Goal: Task Accomplishment & Management: Use online tool/utility

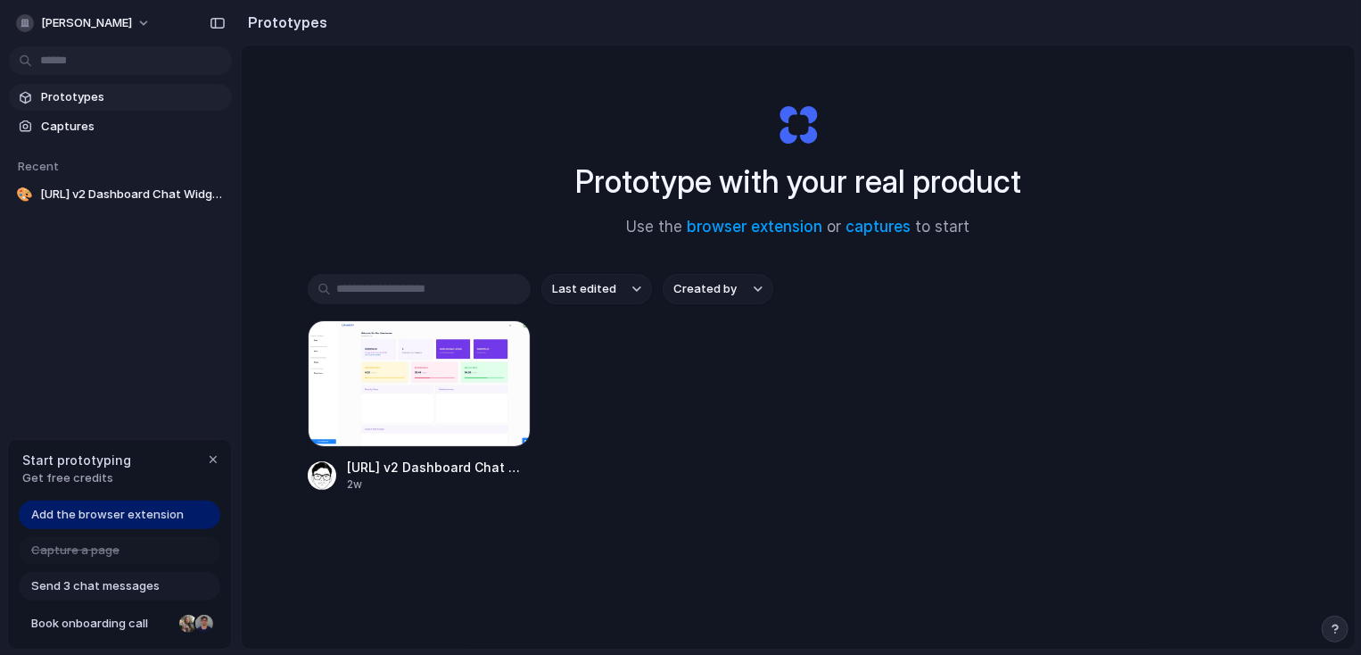
click at [131, 110] on link "Prototypes" at bounding box center [120, 97] width 223 height 27
click at [214, 448] on div "Start prototyping Get free credits" at bounding box center [119, 469] width 223 height 58
click at [215, 464] on div "button" at bounding box center [213, 459] width 14 height 14
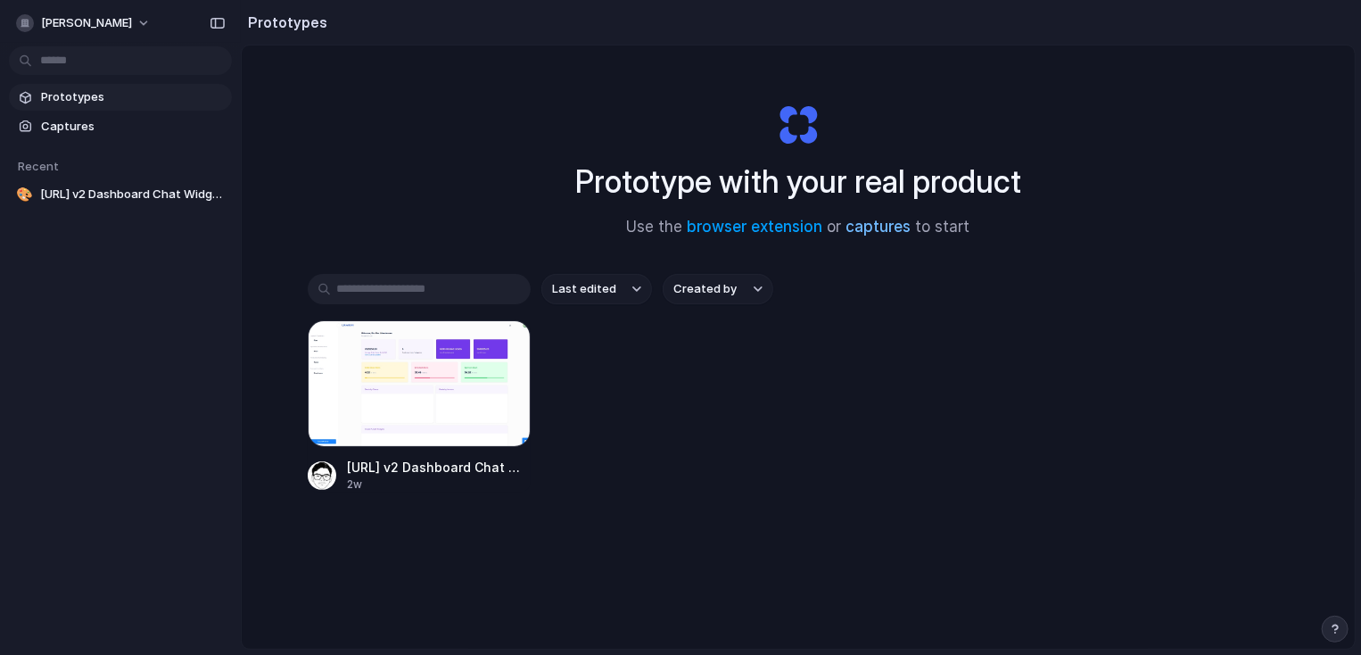
click at [895, 223] on link "captures" at bounding box center [878, 227] width 65 height 18
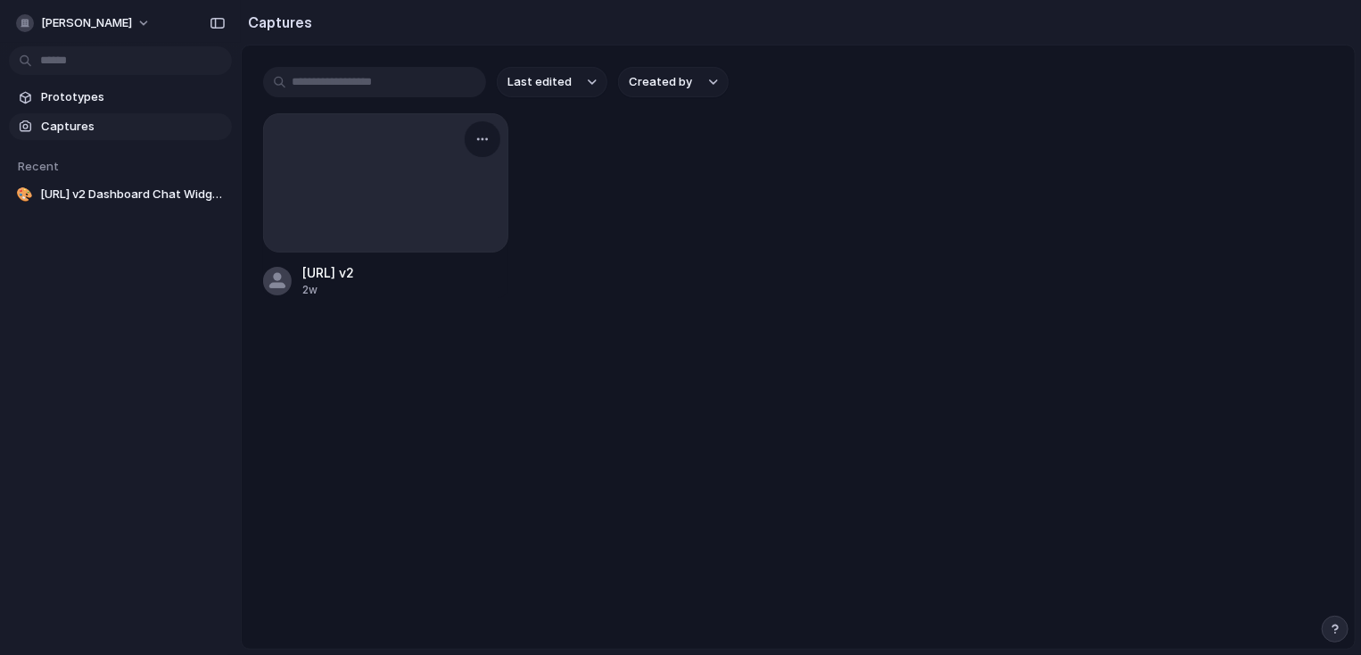
click at [395, 188] on div at bounding box center [385, 182] width 245 height 139
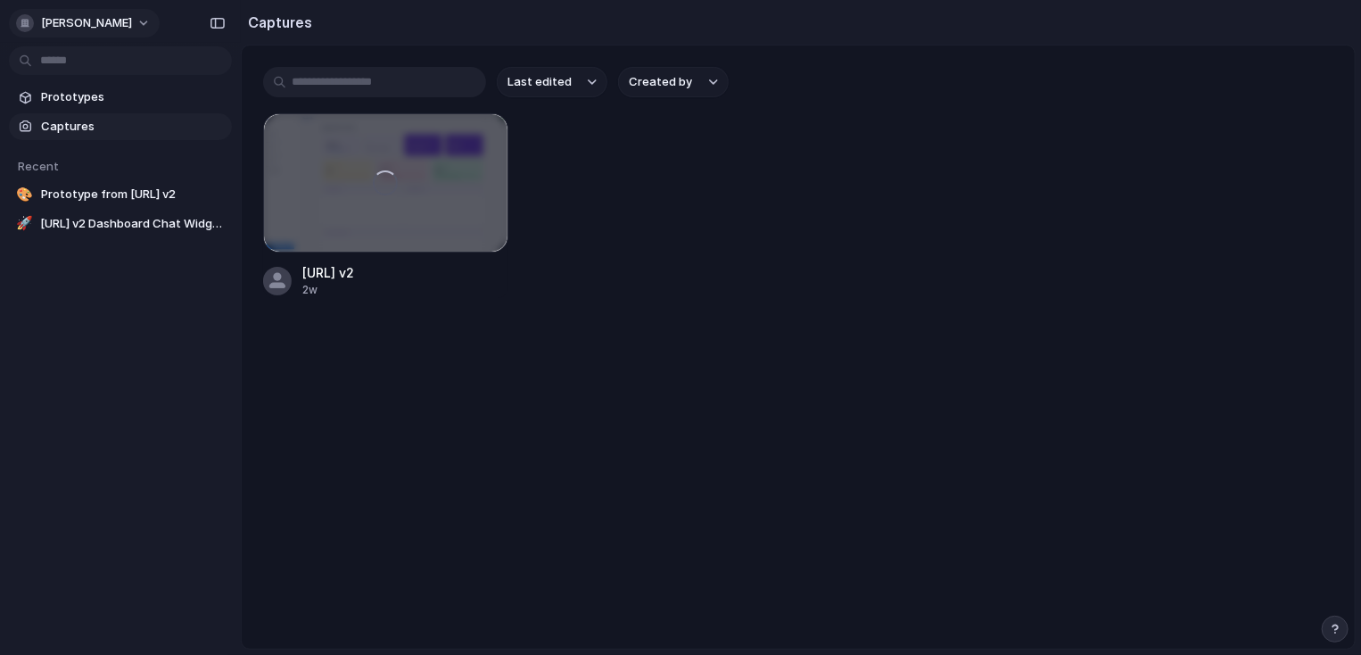
click at [95, 31] on div "[PERSON_NAME]" at bounding box center [74, 23] width 116 height 18
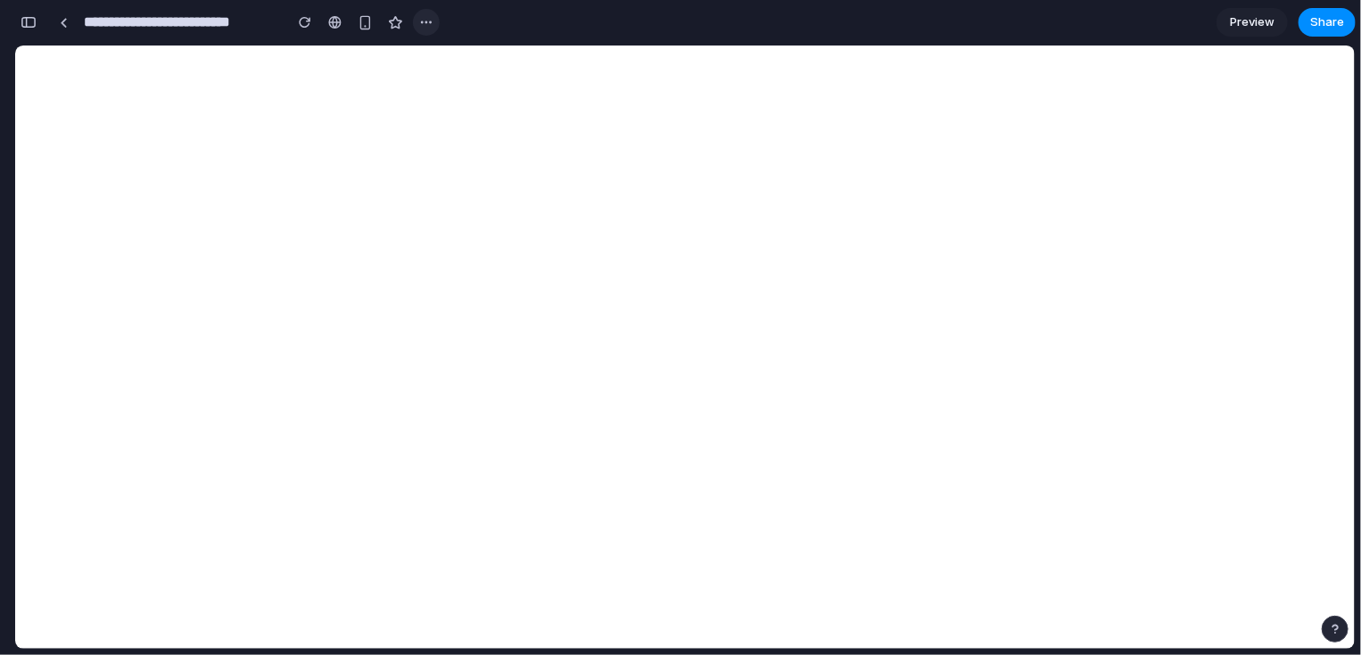
click at [427, 21] on div "button" at bounding box center [426, 22] width 14 height 14
click at [427, 21] on div "Duplicate Delete" at bounding box center [680, 327] width 1361 height 655
click at [1251, 14] on span "Preview" at bounding box center [1252, 22] width 45 height 18
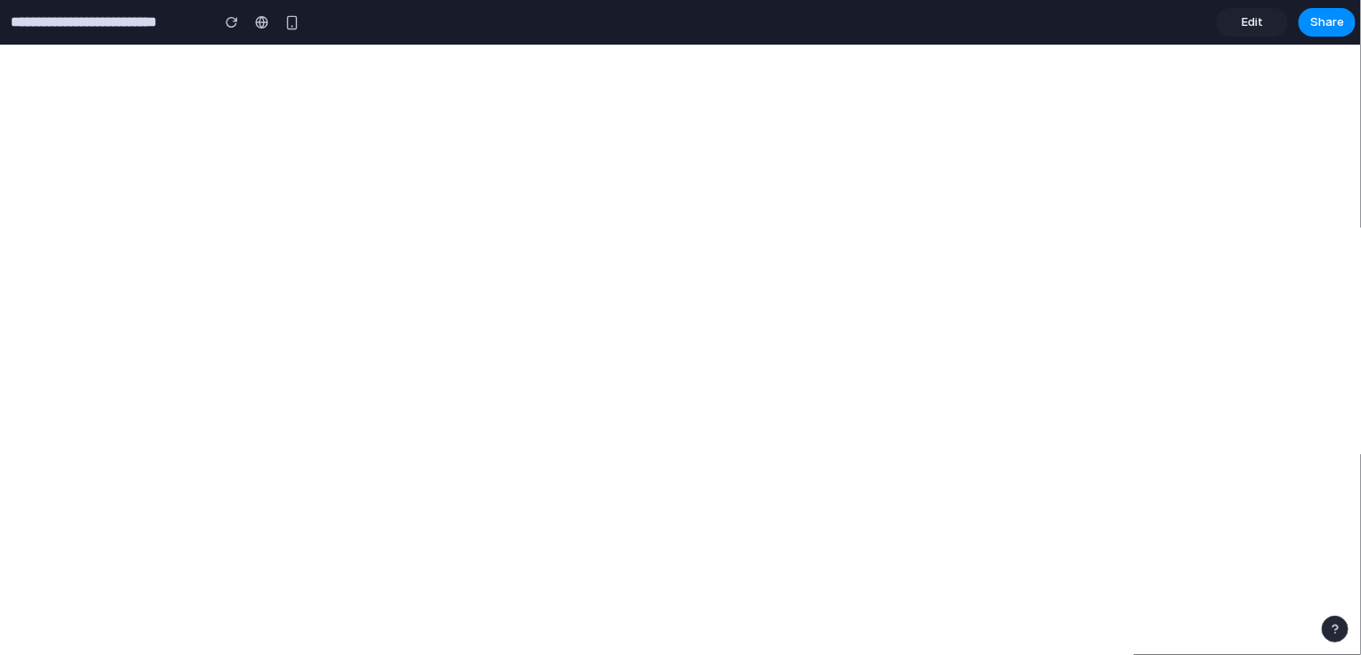
click at [1253, 18] on span "Edit" at bounding box center [1252, 22] width 21 height 18
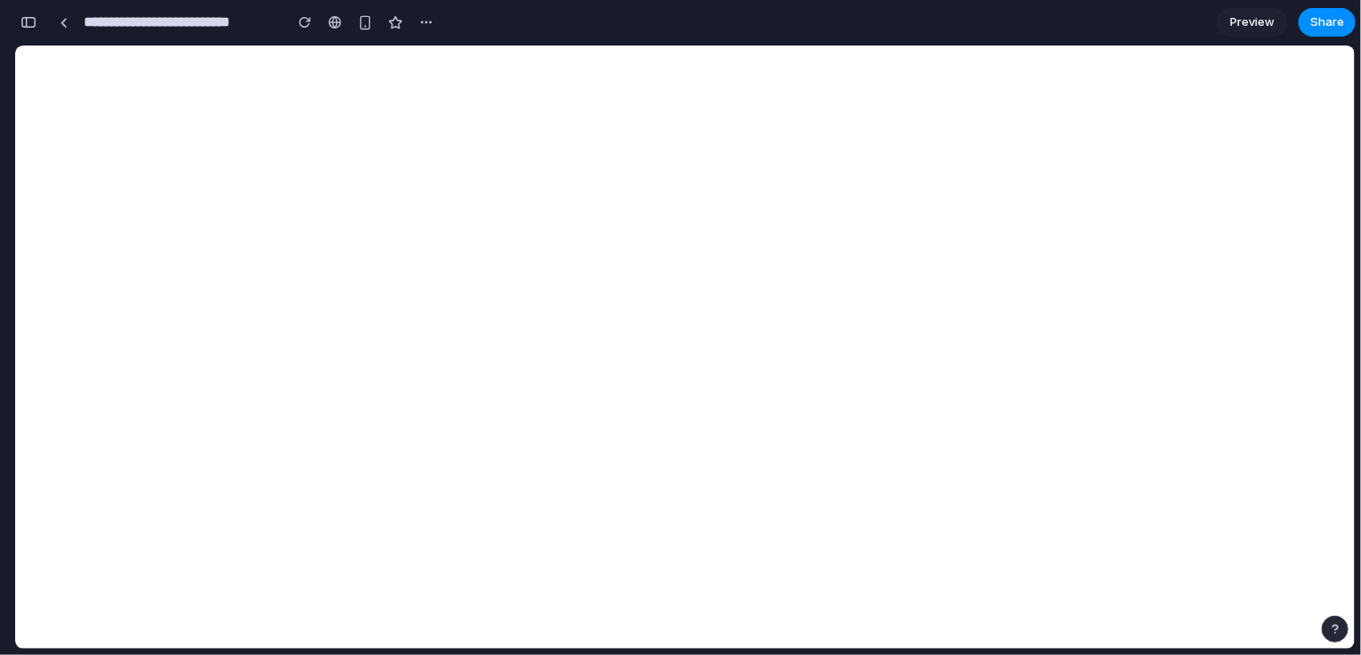
scroll to position [0, 15]
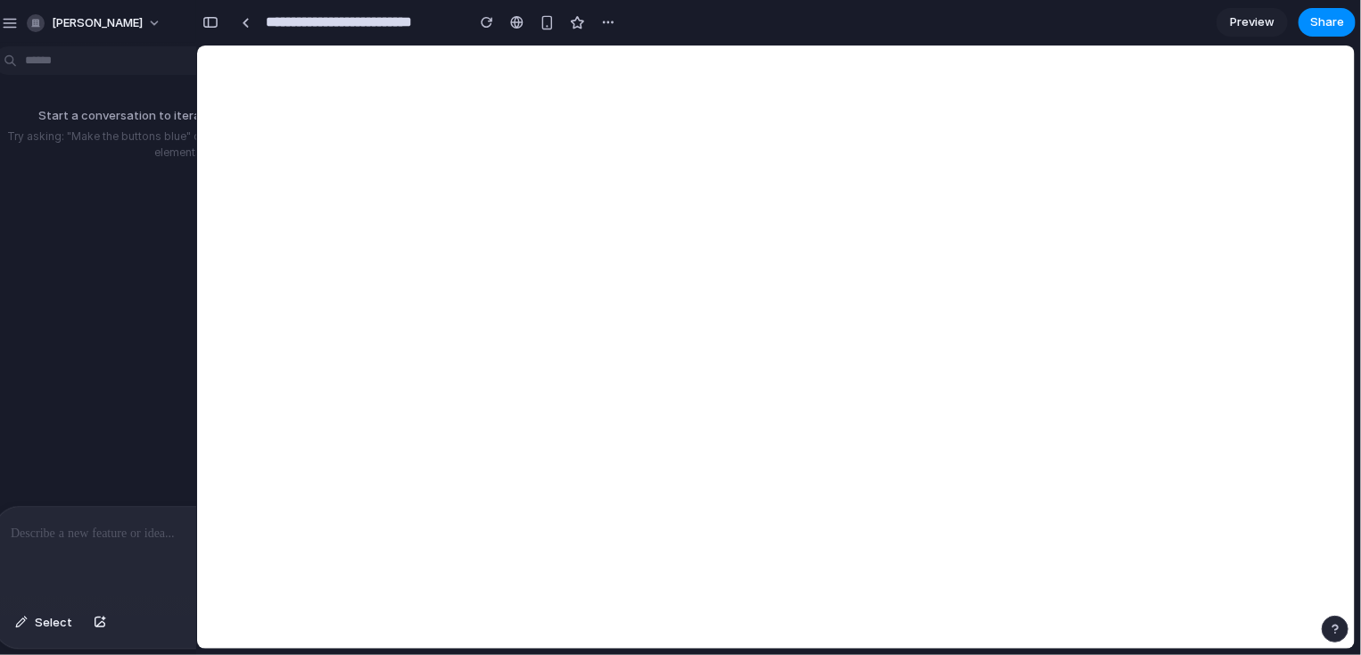
click at [87, 549] on div at bounding box center [186, 554] width 382 height 95
click at [104, 625] on button "button" at bounding box center [100, 622] width 30 height 29
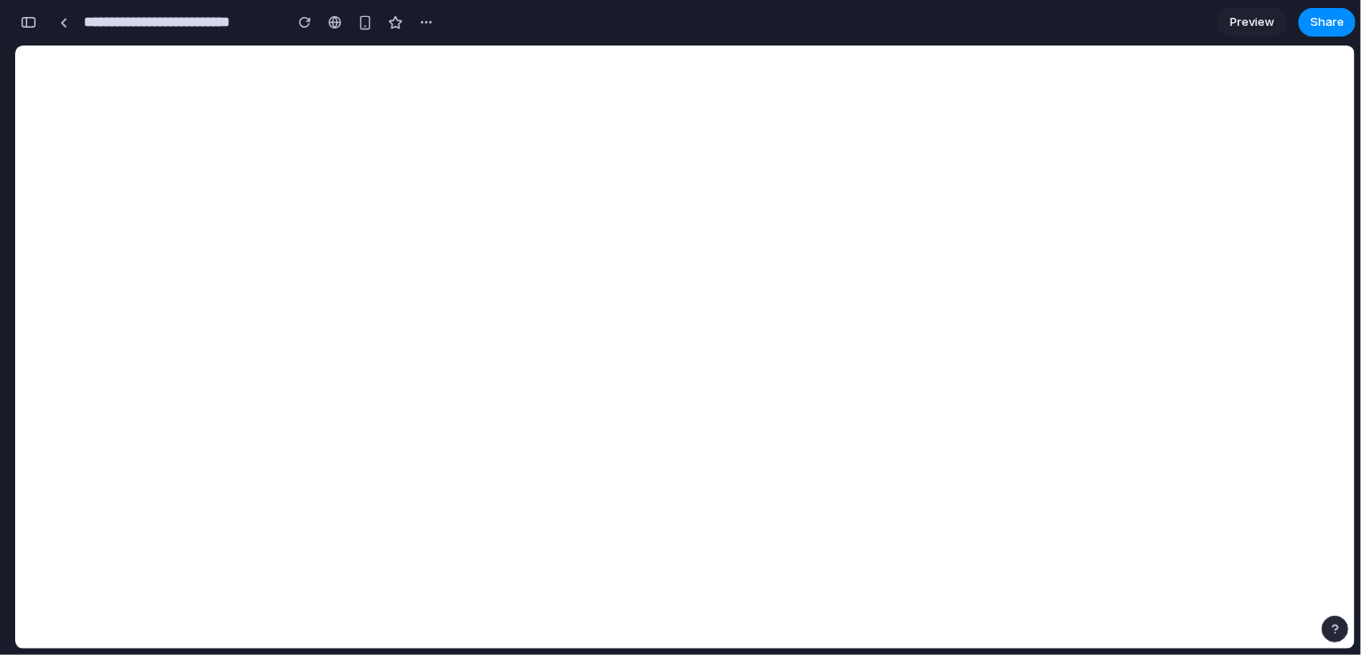
click at [45, 33] on div "**********" at bounding box center [226, 22] width 425 height 39
click at [38, 28] on button "button" at bounding box center [28, 22] width 29 height 29
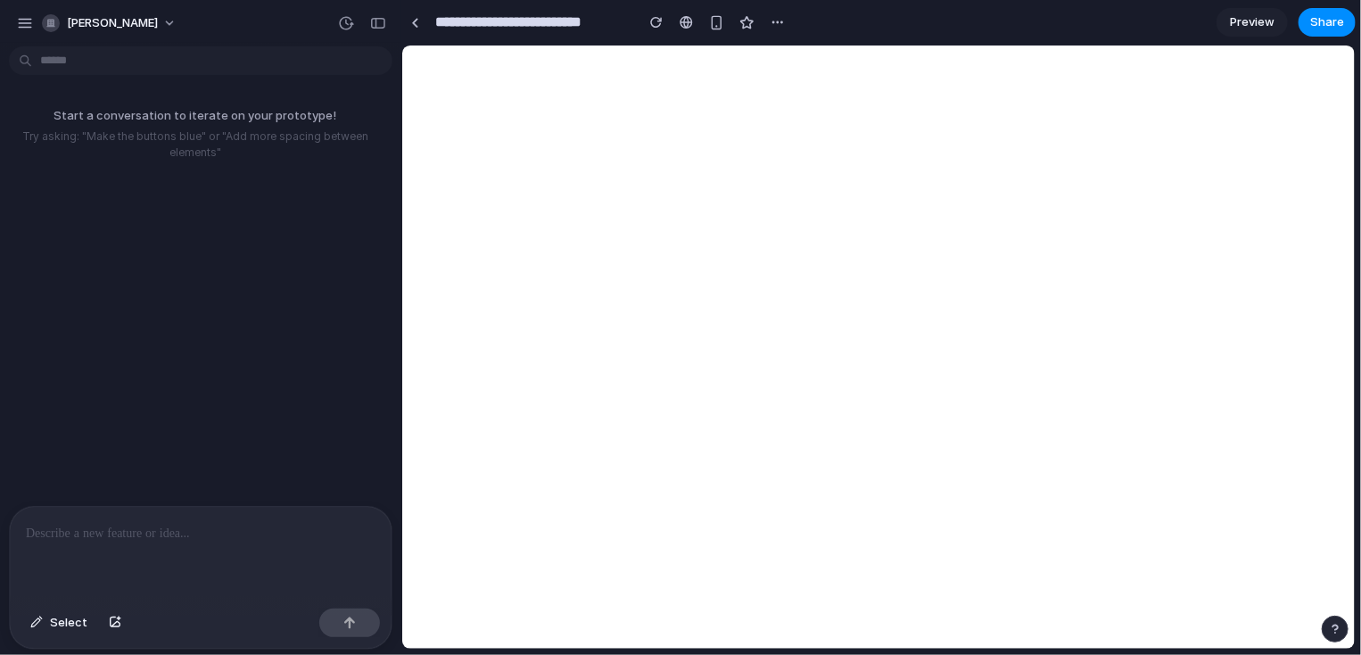
scroll to position [0, 0]
drag, startPoint x: 281, startPoint y: 576, endPoint x: 279, endPoint y: 559, distance: 17.0
click at [281, 571] on div at bounding box center [201, 554] width 382 height 95
click at [113, 616] on button "button" at bounding box center [115, 622] width 30 height 29
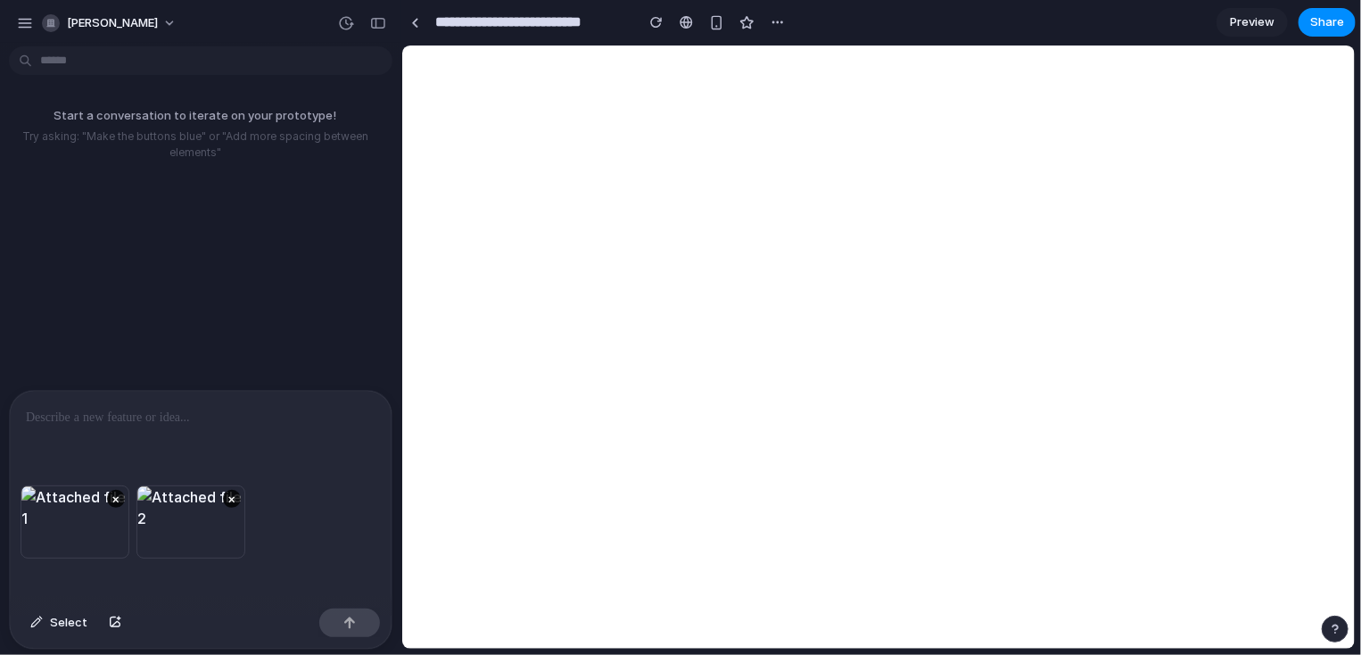
click at [212, 585] on div "× ×" at bounding box center [201, 543] width 382 height 116
click at [213, 439] on div at bounding box center [201, 438] width 382 height 95
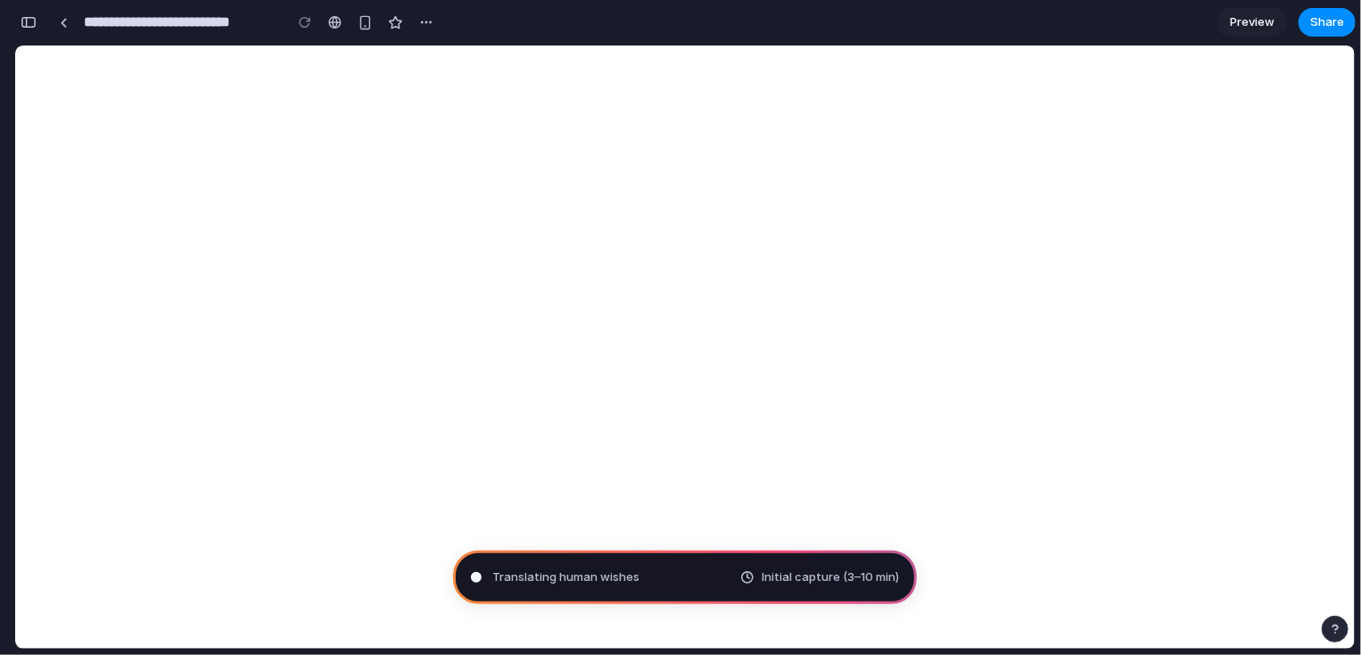
type input "**********"
